Goal: Information Seeking & Learning: Learn about a topic

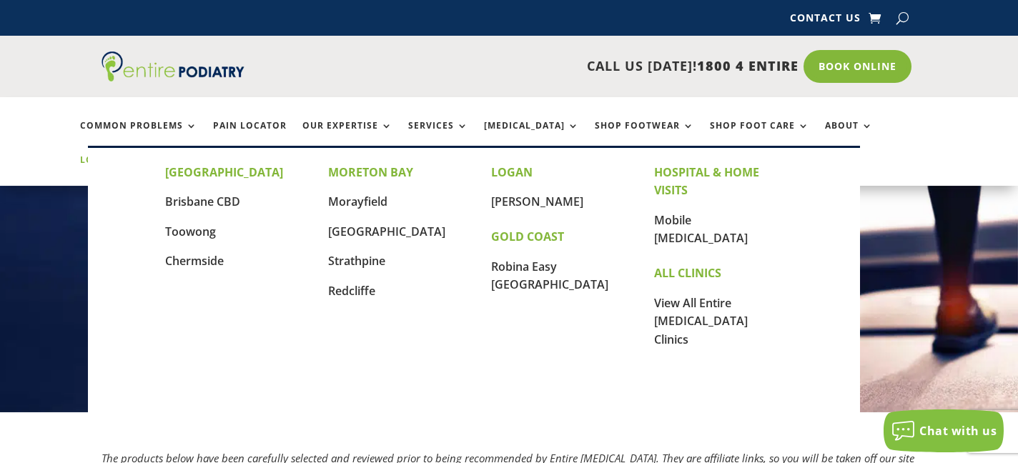
click at [151, 155] on link "Locations" at bounding box center [115, 170] width 71 height 31
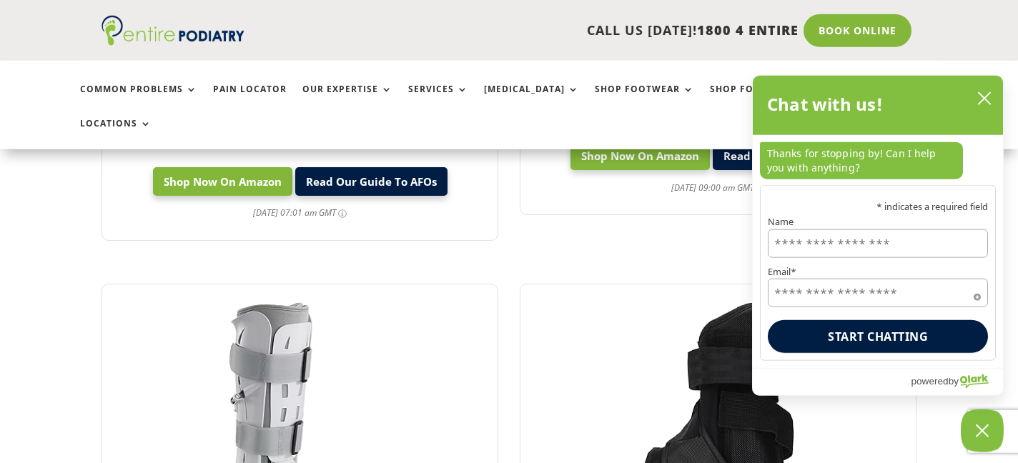
scroll to position [1093, 0]
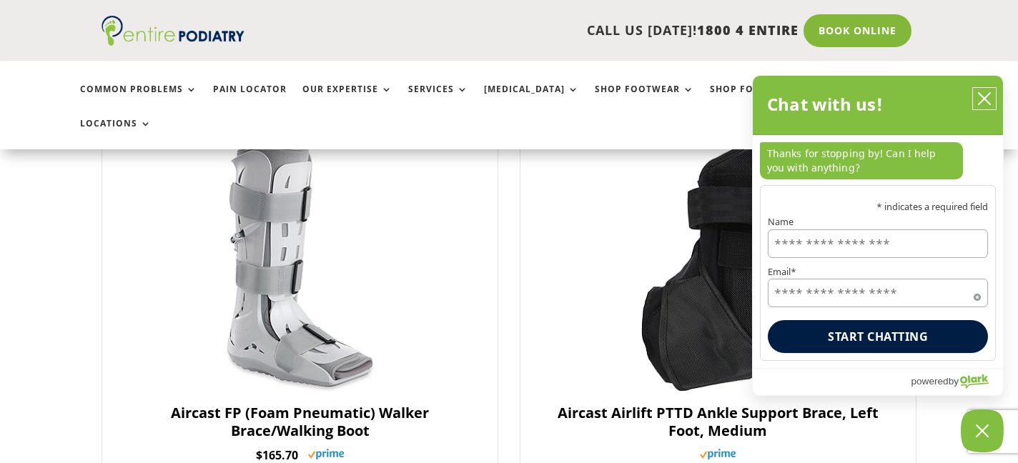
click at [980, 92] on button "close chatbox" at bounding box center [984, 98] width 23 height 21
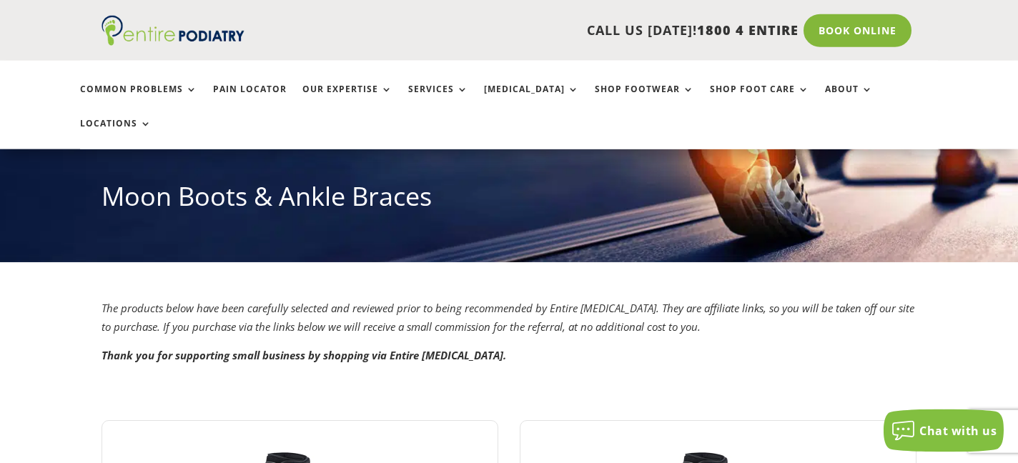
scroll to position [73, 0]
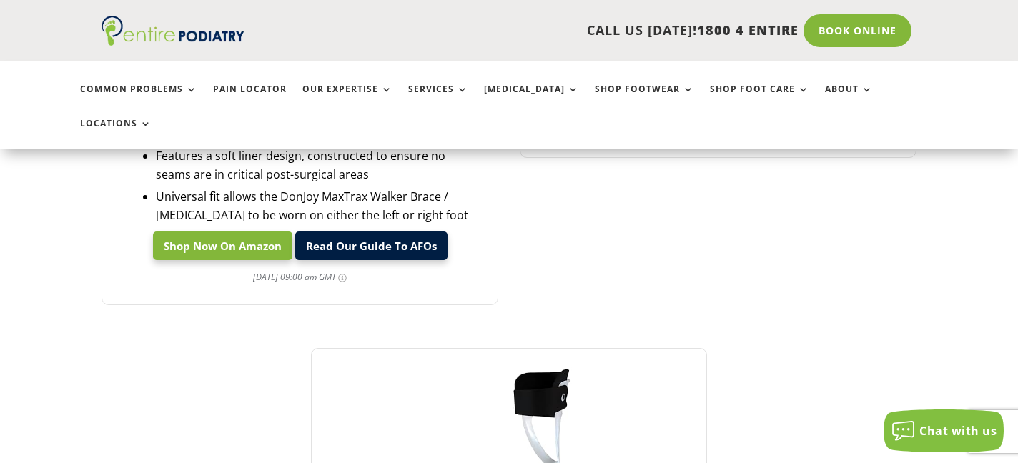
scroll to position [2551, 0]
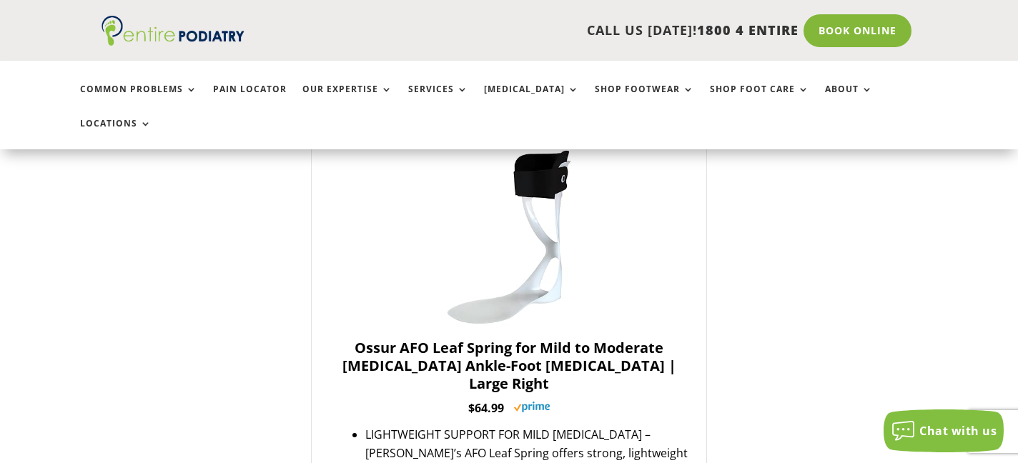
click at [562, 228] on img at bounding box center [508, 237] width 179 height 179
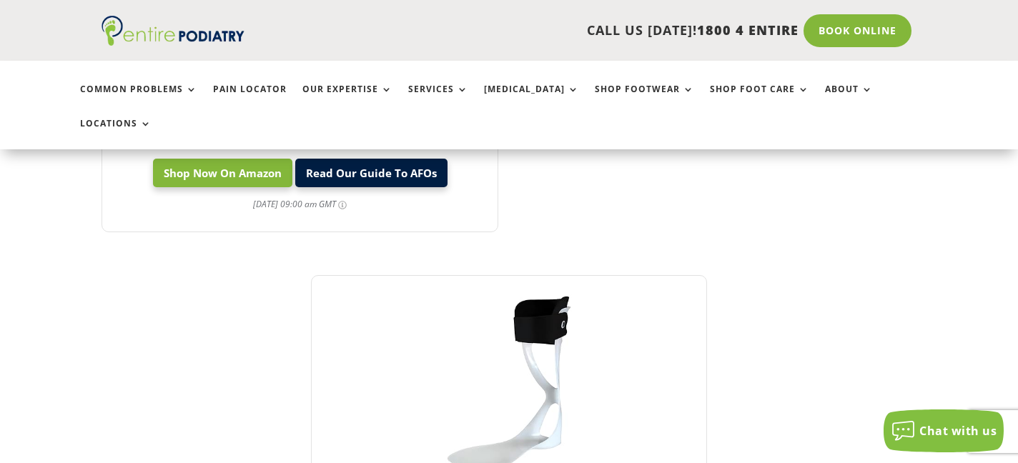
drag, startPoint x: 335, startPoint y: 225, endPoint x: 491, endPoint y: 229, distance: 155.8
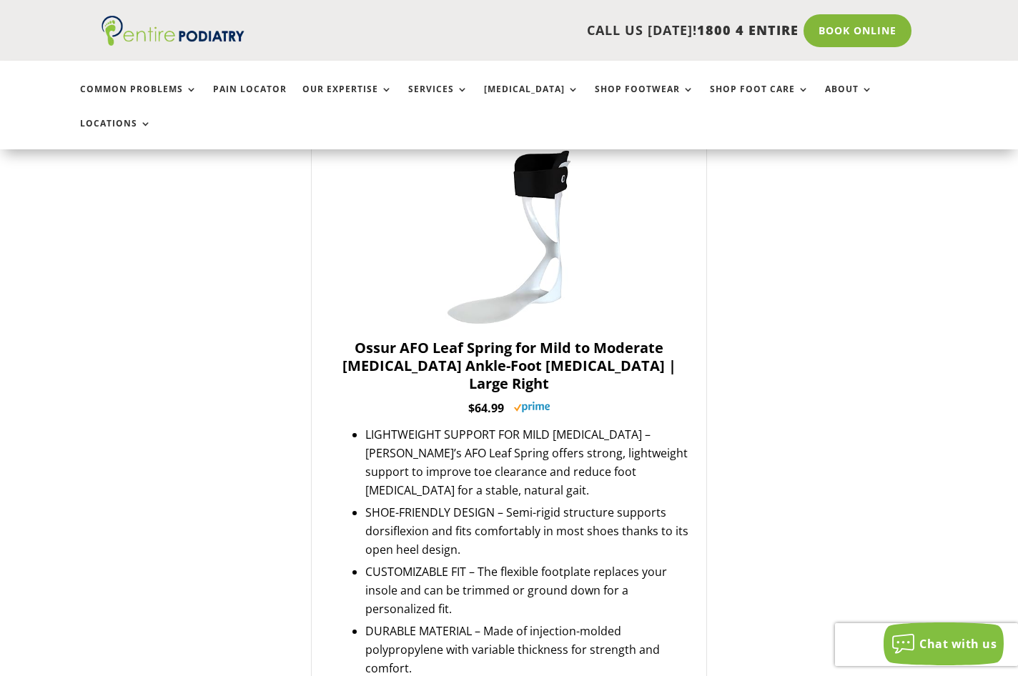
scroll to position [2478, 0]
